Goal: Information Seeking & Learning: Learn about a topic

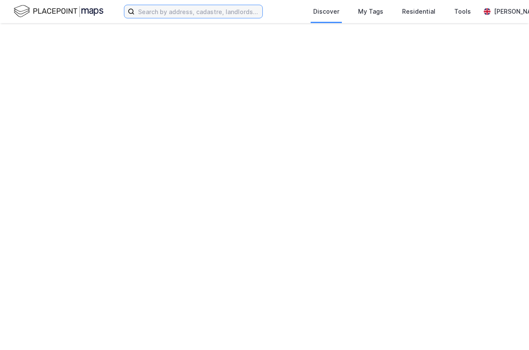
click at [183, 14] on input at bounding box center [199, 11] width 128 height 13
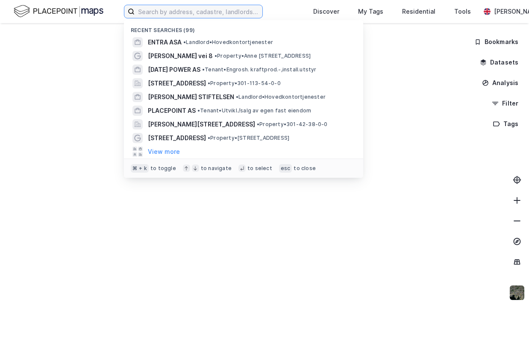
paste input ""Østre [STREET_ADDRESS]""
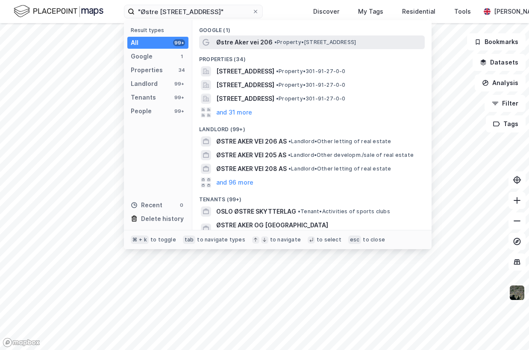
click at [252, 43] on span "Østre Aker vei 206" at bounding box center [244, 42] width 56 height 10
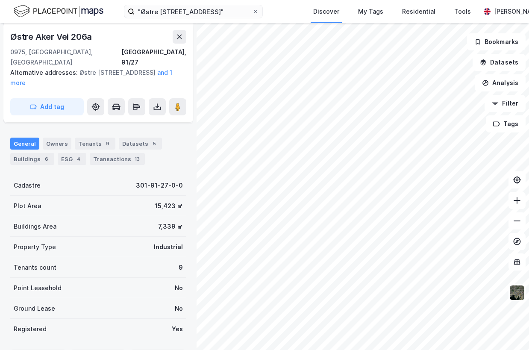
scroll to position [137, 0]
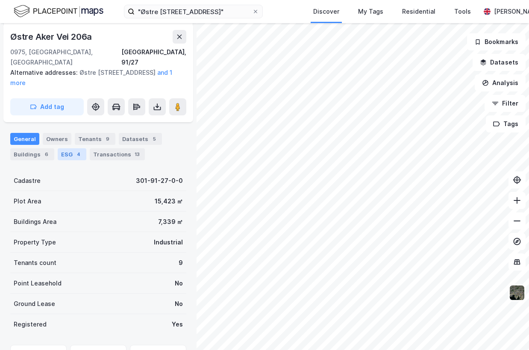
click at [71, 148] on div "ESG 4" at bounding box center [72, 154] width 29 height 12
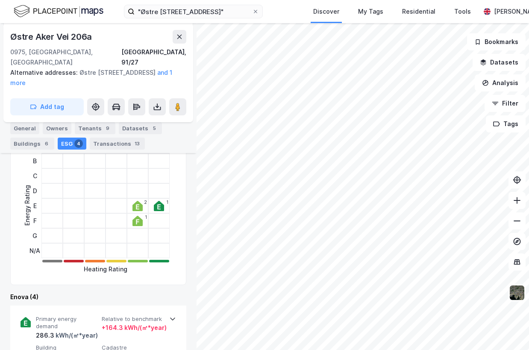
scroll to position [208, 0]
click at [24, 127] on div "General" at bounding box center [24, 128] width 29 height 12
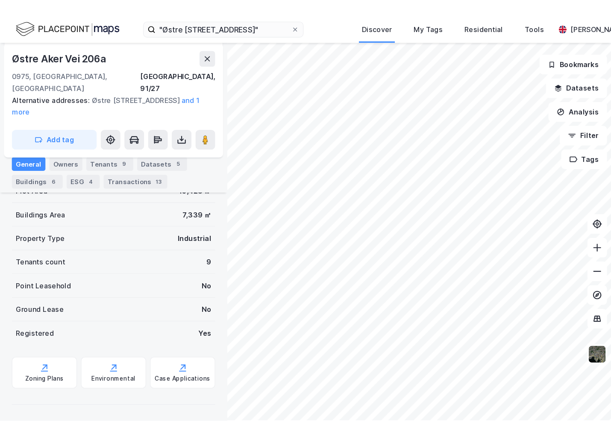
scroll to position [177, 0]
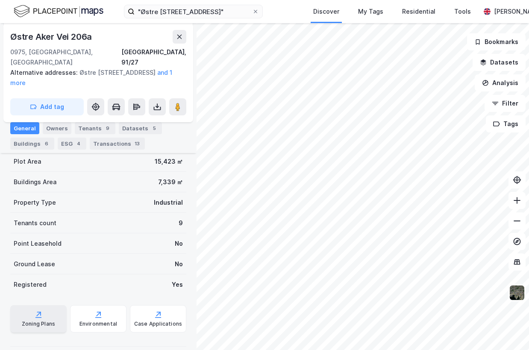
click at [38, 309] on div "Zoning Plans" at bounding box center [38, 318] width 56 height 27
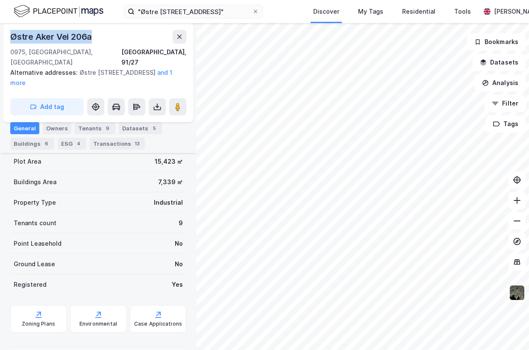
drag, startPoint x: 101, startPoint y: 38, endPoint x: 12, endPoint y: 37, distance: 89.3
click at [12, 37] on div "Østre Aker Vei 206a" at bounding box center [98, 37] width 176 height 14
copy div "Østre Aker Vei 206a"
click at [162, 52] on div "[GEOGRAPHIC_DATA], 91/27" at bounding box center [153, 57] width 65 height 21
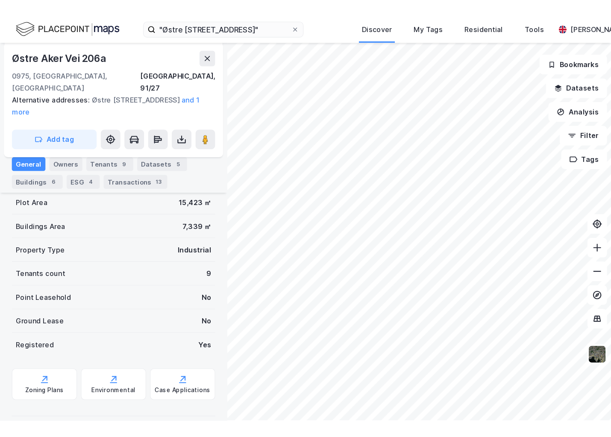
scroll to position [89, 0]
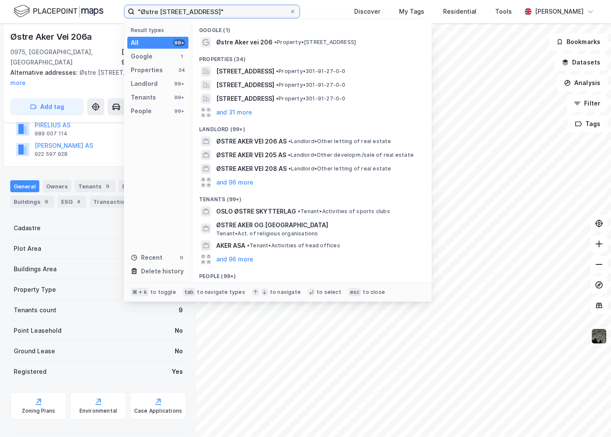
click at [203, 6] on input ""Østre [STREET_ADDRESS]"" at bounding box center [212, 11] width 155 height 13
paste input "3232-3-418-0-0"
type input "3232-3-418-0-0"
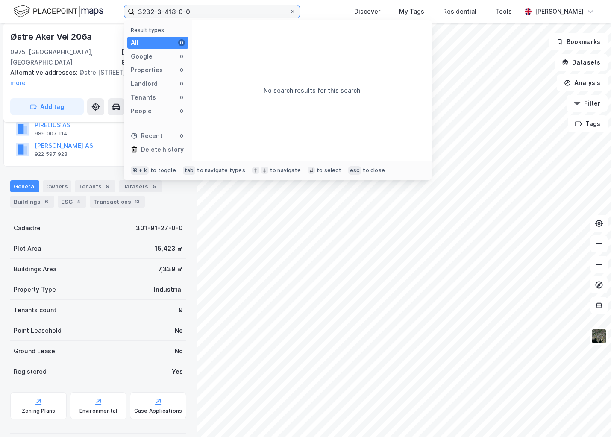
click at [205, 11] on input "3232-3-418-0-0" at bounding box center [212, 11] width 155 height 13
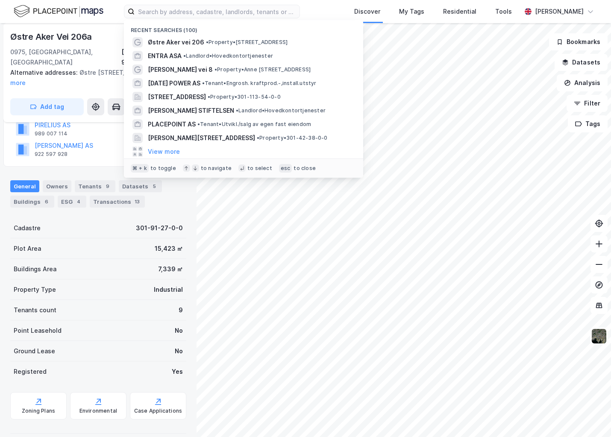
click at [331, 12] on div "Recent searches (100) Østre Aker vei 206 • Property • [STREET_ADDRESS] • Landlo…" at bounding box center [305, 11] width 611 height 23
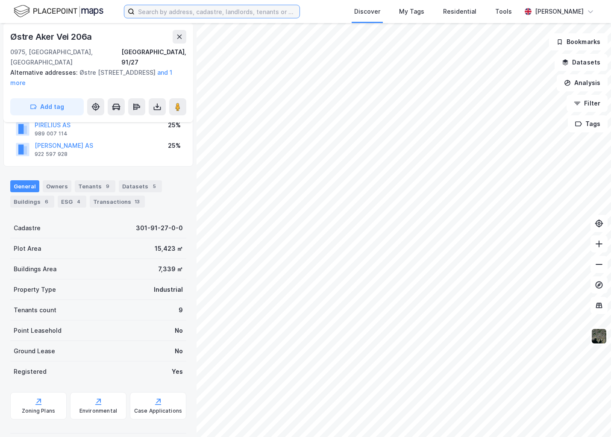
click at [171, 6] on input at bounding box center [217, 11] width 165 height 13
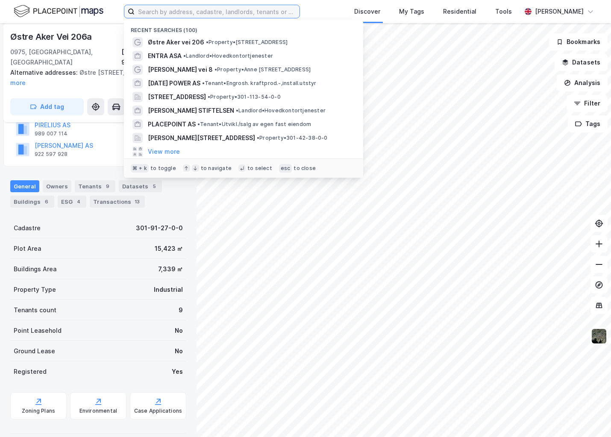
paste input "[STREET_ADDRESS]"
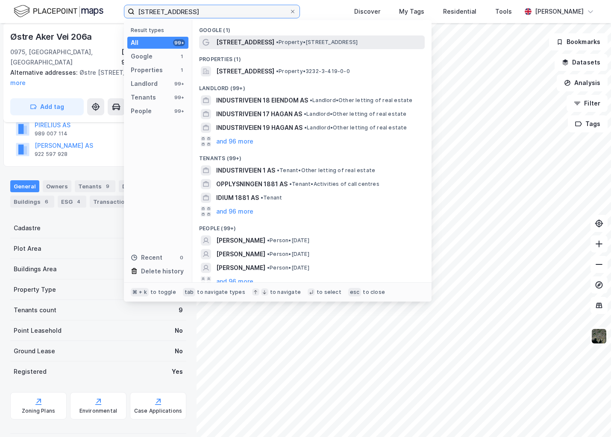
type input "[STREET_ADDRESS]"
click at [277, 43] on span "• Property • [STREET_ADDRESS]" at bounding box center [317, 42] width 82 height 7
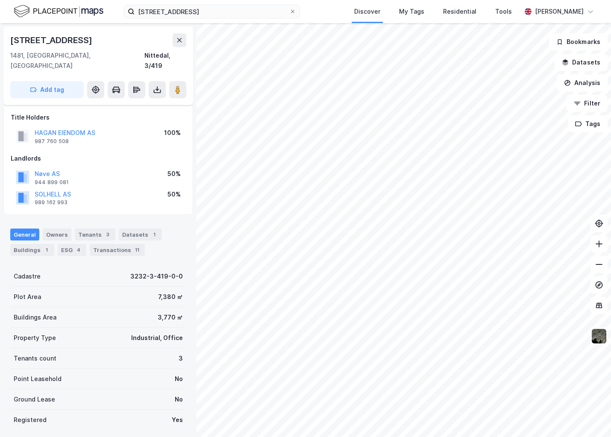
scroll to position [48, 0]
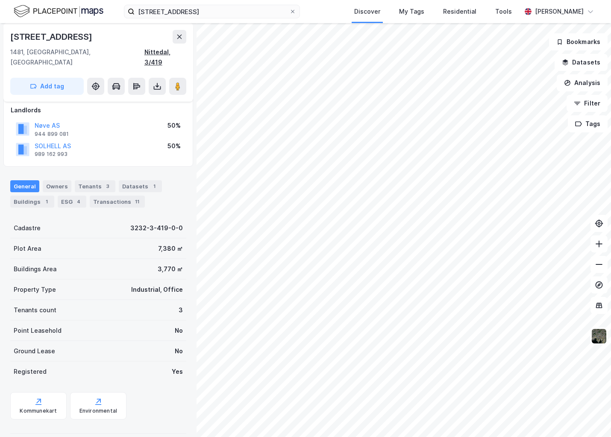
click at [167, 53] on div "Nittedal, 3/419" at bounding box center [165, 57] width 42 height 21
click at [87, 31] on div "[STREET_ADDRESS]" at bounding box center [98, 37] width 176 height 14
